Goal: Task Accomplishment & Management: Use online tool/utility

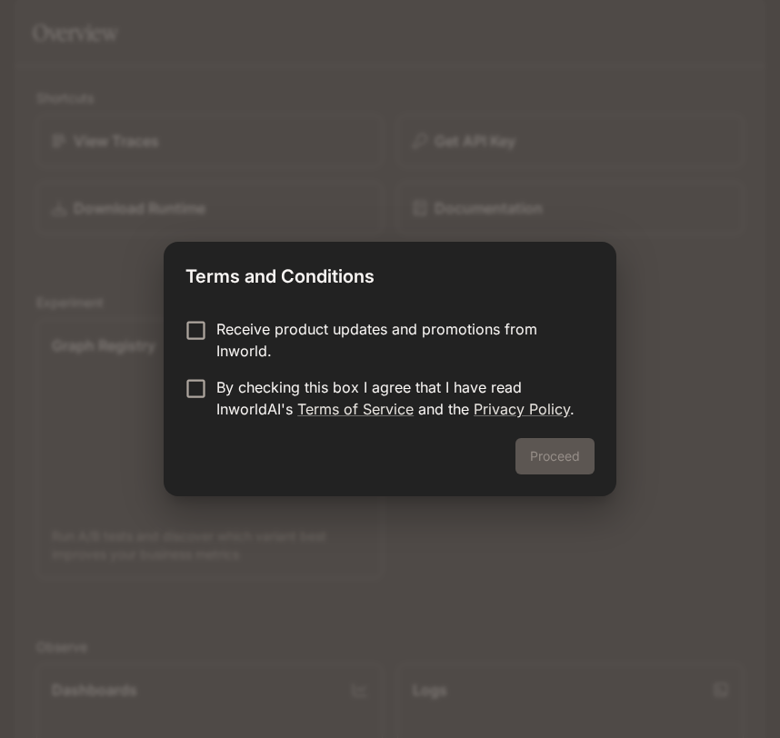
click at [290, 326] on p "Receive product updates and promotions from Inworld." at bounding box center [398, 340] width 364 height 44
click at [288, 328] on p "Receive product updates and promotions from Inworld." at bounding box center [398, 340] width 364 height 44
click at [267, 382] on p "By checking this box I agree that I have read InworldAI's Terms of Service and …" at bounding box center [398, 398] width 364 height 44
click at [557, 457] on button "Proceed" at bounding box center [555, 456] width 79 height 36
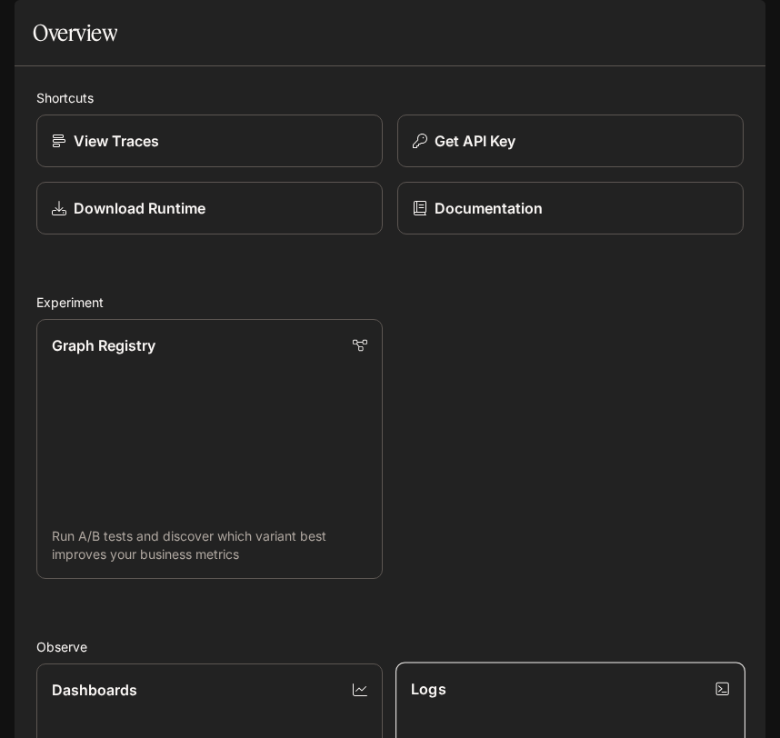
scroll to position [890, 0]
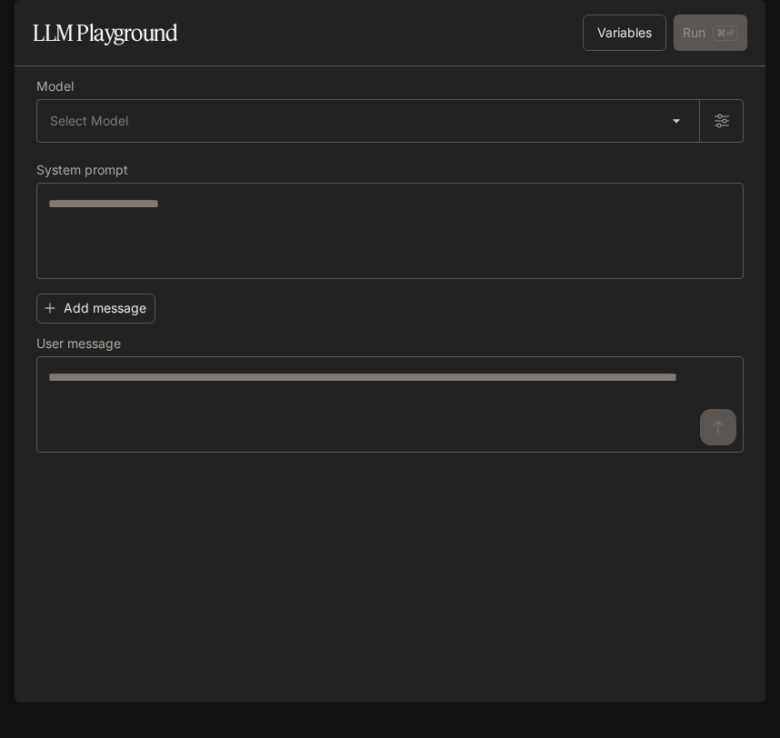
click at [27, 20] on icon "open drawer" at bounding box center [31, 25] width 18 height 18
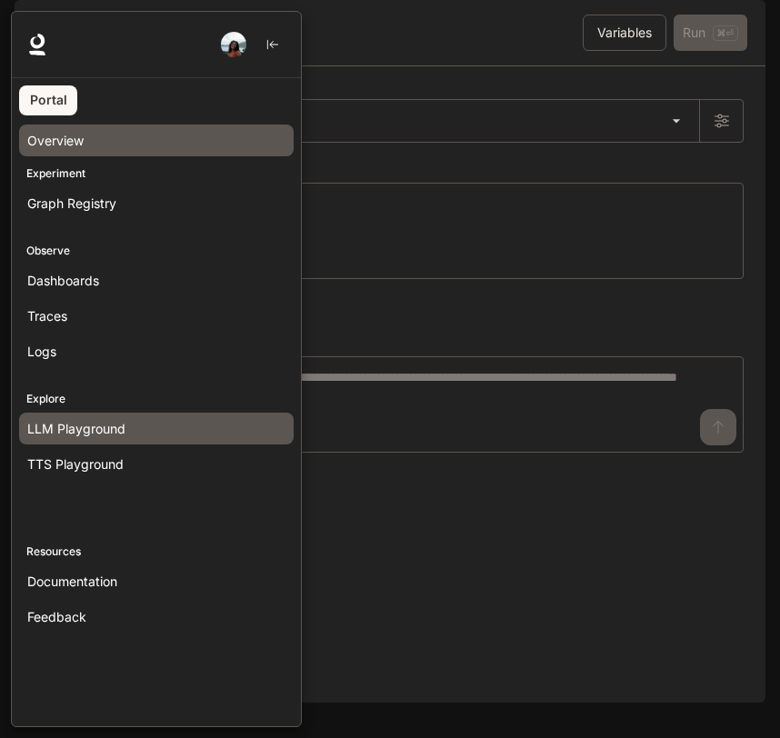
click at [55, 147] on span "Overview" at bounding box center [55, 140] width 56 height 19
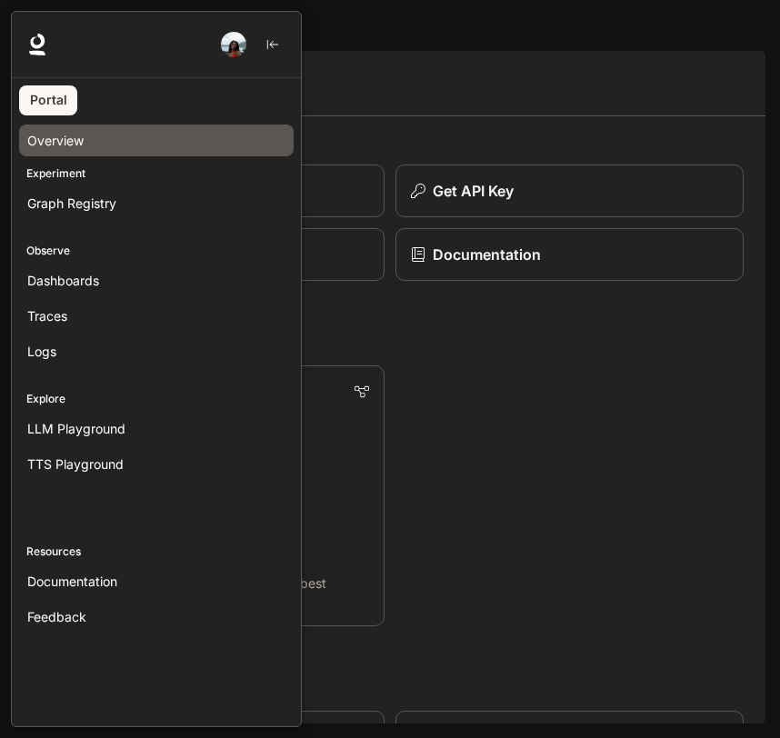
click at [363, 114] on div at bounding box center [401, 369] width 780 height 717
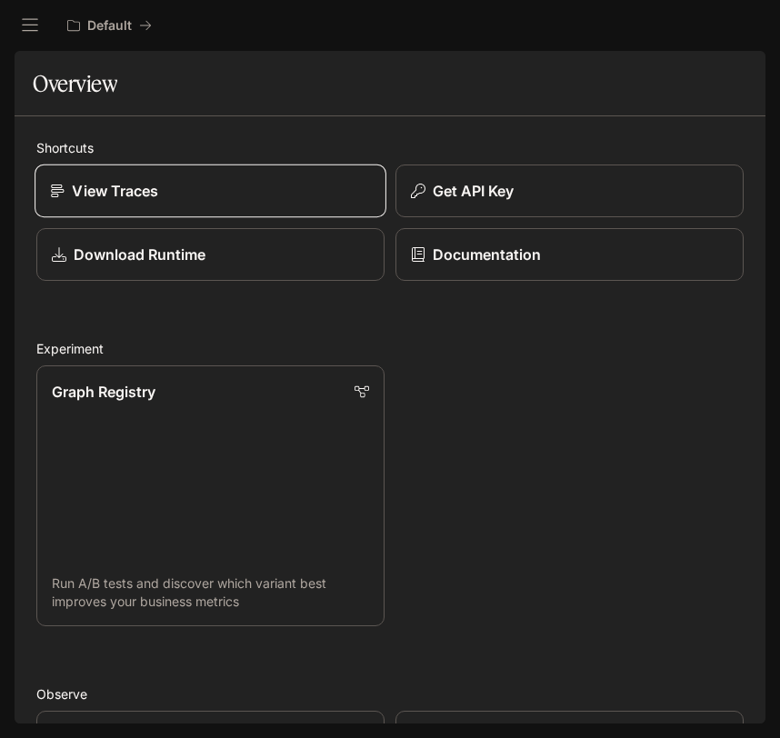
click at [181, 177] on link "View Traces" at bounding box center [211, 192] width 352 height 54
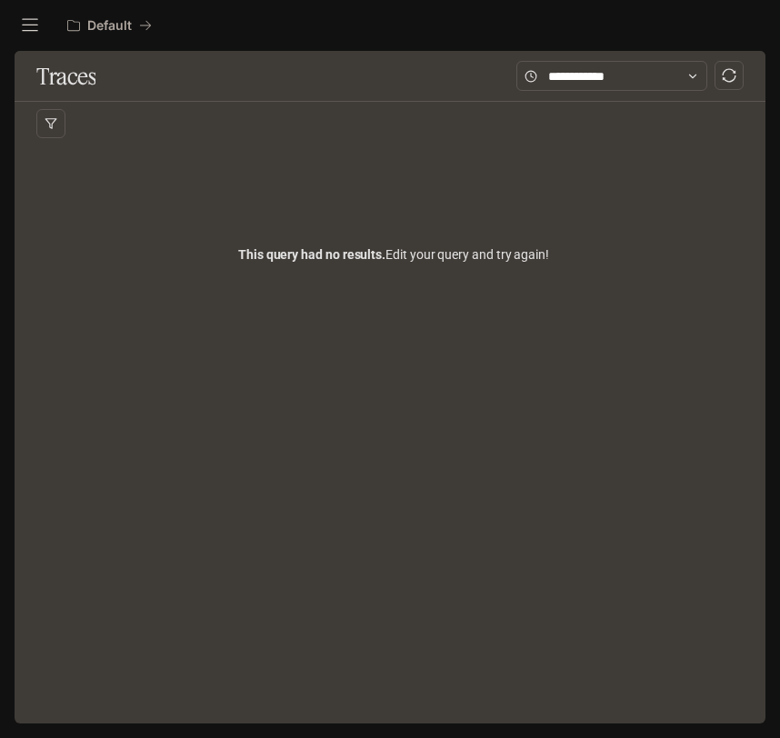
click at [33, 23] on icon "open drawer" at bounding box center [30, 25] width 18 height 18
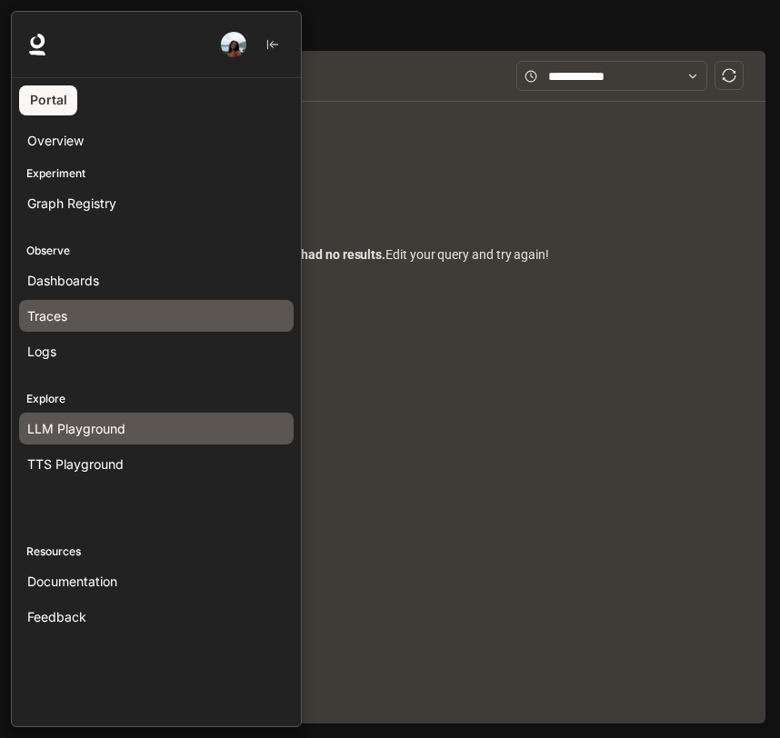
click at [151, 419] on div "LLM Playground" at bounding box center [156, 428] width 258 height 19
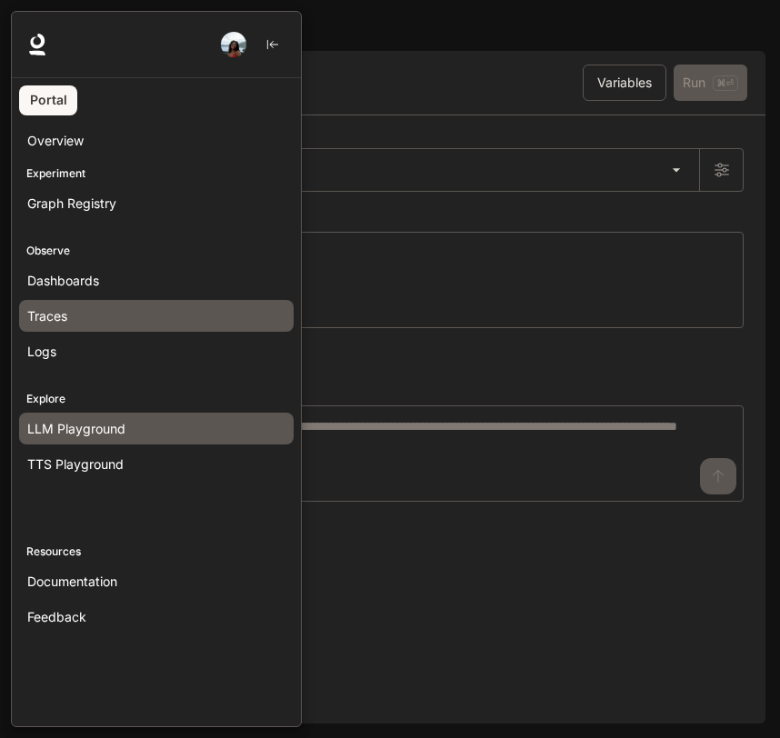
click at [108, 317] on div "Traces" at bounding box center [156, 315] width 258 height 19
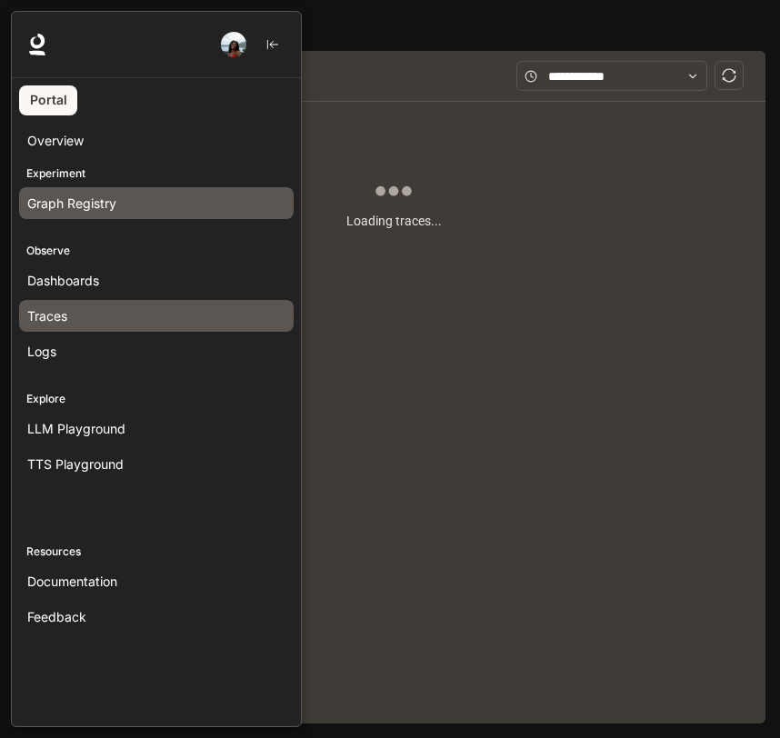
click at [88, 201] on span "Graph Registry" at bounding box center [71, 203] width 89 height 19
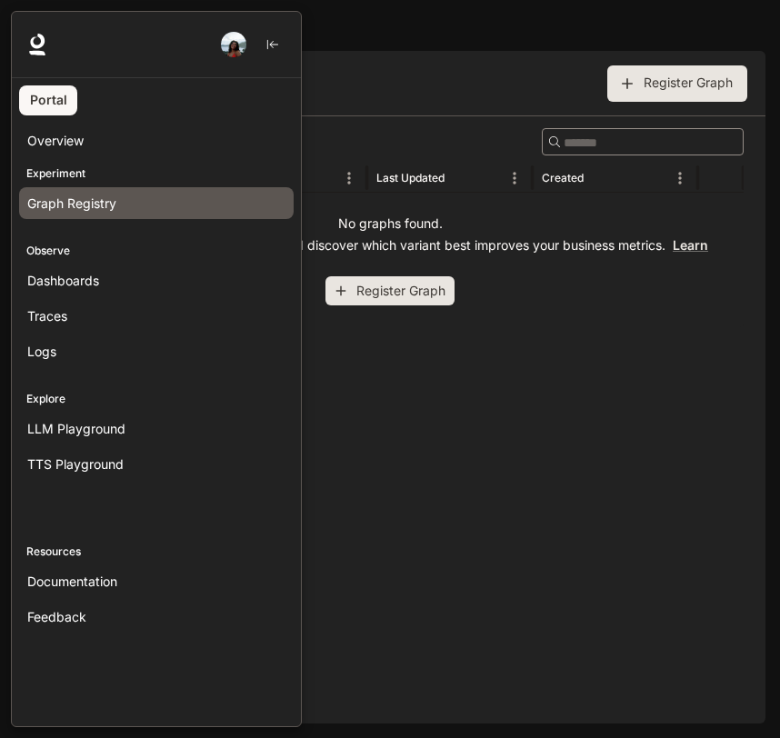
click at [536, 224] on div at bounding box center [401, 369] width 780 height 717
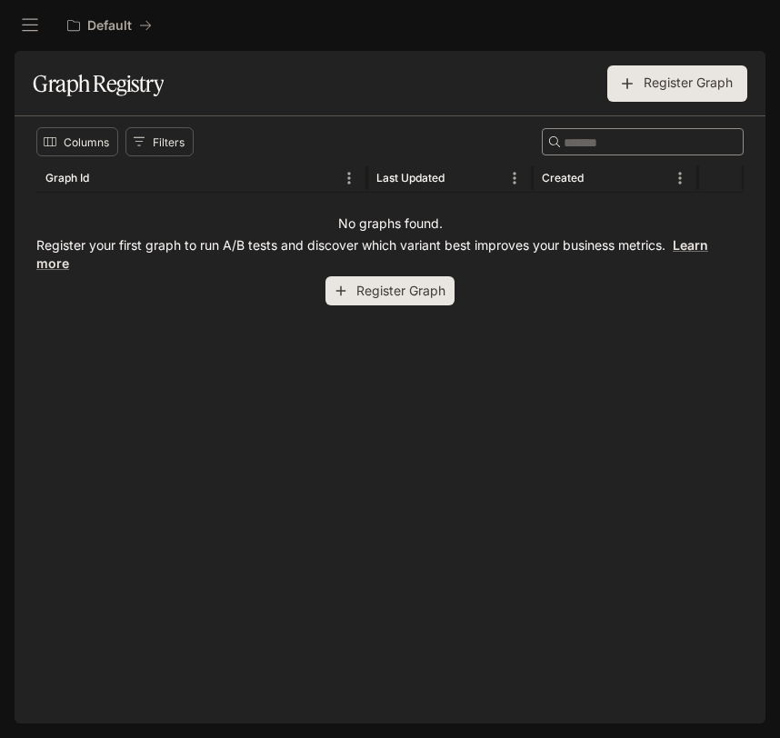
click at [374, 284] on button "Register Graph" at bounding box center [390, 291] width 129 height 30
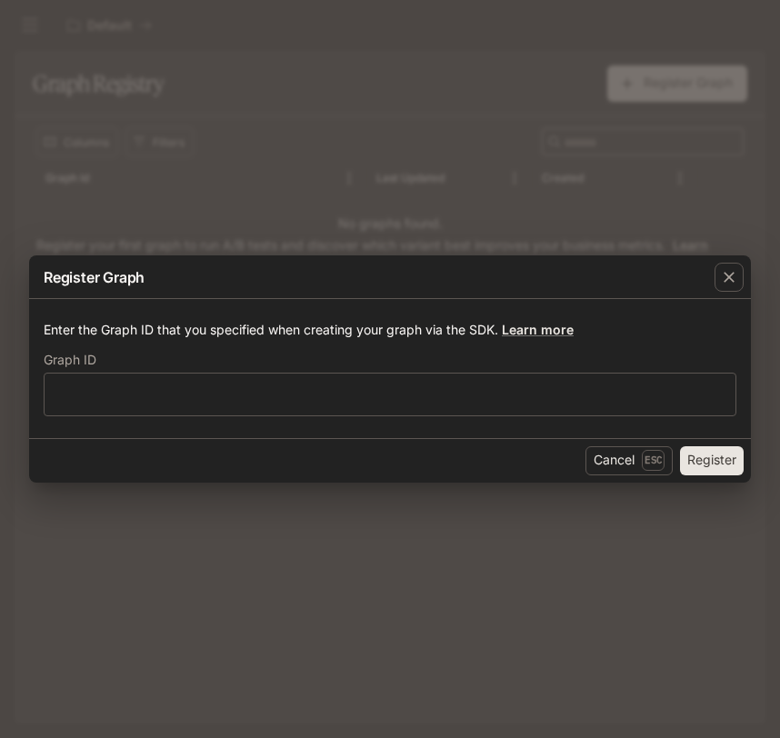
click at [593, 206] on div "Register Graph Enter the Graph ID that you specified when creating your graph v…" at bounding box center [390, 369] width 780 height 738
